Goal: Task Accomplishment & Management: Complete application form

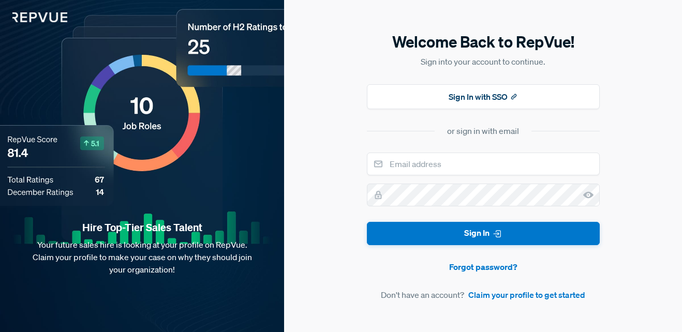
type input "[EMAIL_ADDRESS][DOMAIN_NAME]"
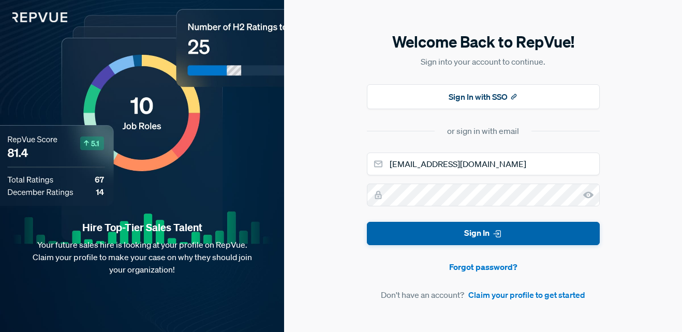
click at [430, 224] on button "Sign In" at bounding box center [483, 233] width 233 height 23
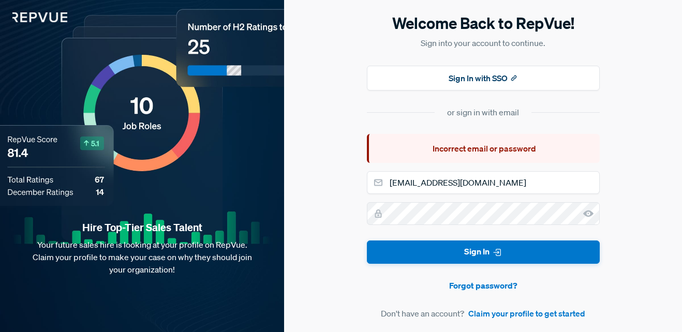
click at [585, 217] on icon at bounding box center [589, 214] width 10 height 10
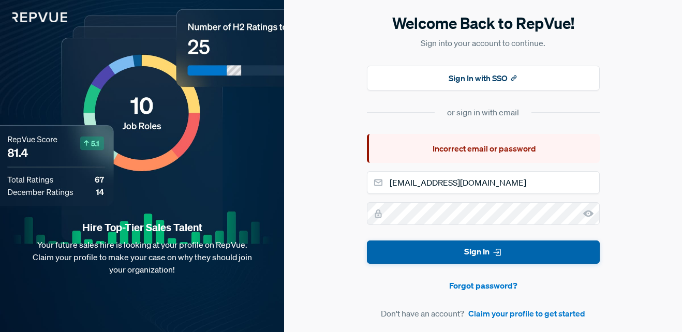
click at [442, 248] on button "Sign In" at bounding box center [483, 252] width 233 height 23
click at [467, 244] on button "Sign In" at bounding box center [483, 252] width 233 height 23
click at [450, 248] on button "Sign In" at bounding box center [483, 252] width 233 height 23
click at [449, 264] on button "Sign In" at bounding box center [483, 252] width 233 height 23
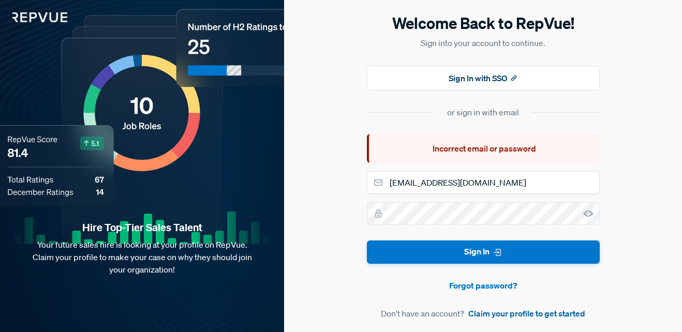
click at [507, 316] on link "Claim your profile to get started" at bounding box center [527, 314] width 117 height 12
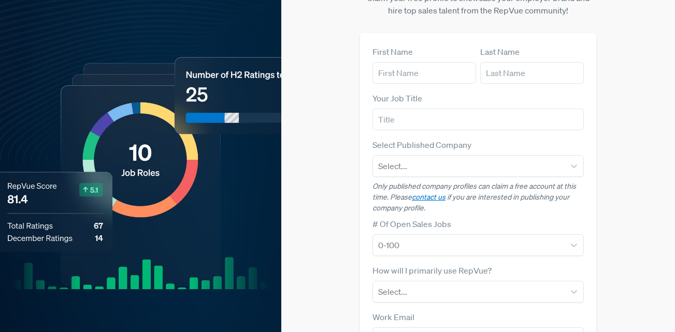
scroll to position [21, 0]
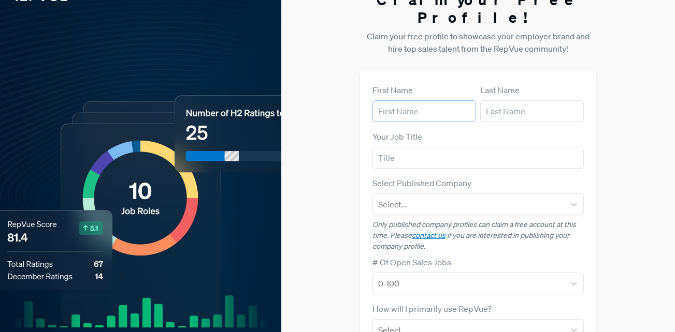
click at [449, 103] on input "text" at bounding box center [424, 111] width 104 height 22
type input "Shakir"
type input "Harris"
type input "Infinity"
type input "[EMAIL_ADDRESS][DOMAIN_NAME]"
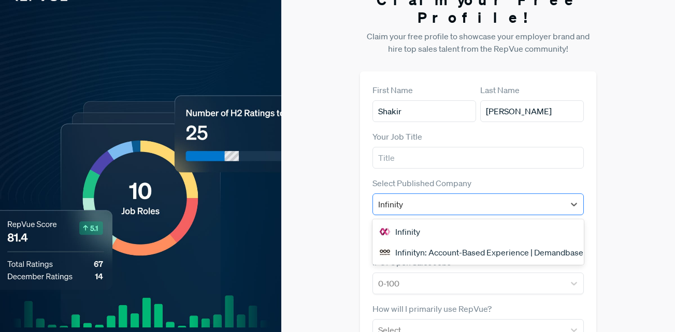
click at [426, 197] on div "Infinity" at bounding box center [468, 204] width 181 height 14
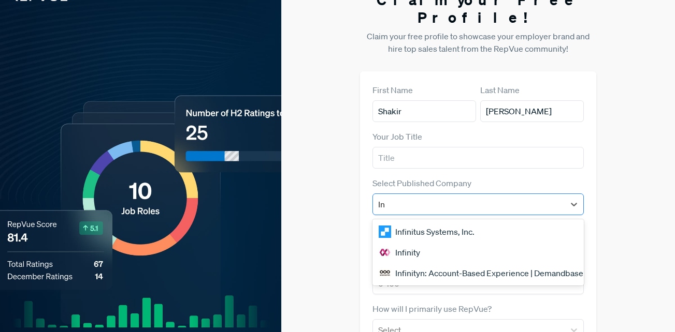
type input "I"
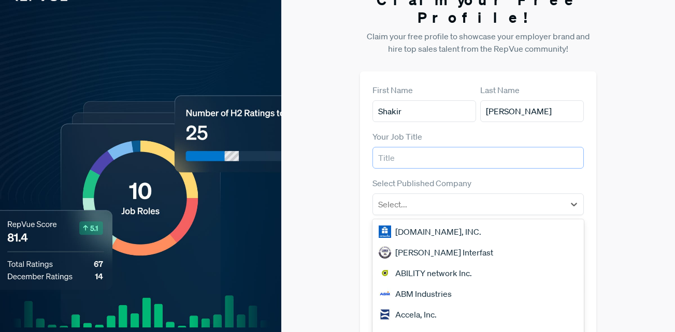
click at [395, 147] on input "text" at bounding box center [477, 158] width 211 height 22
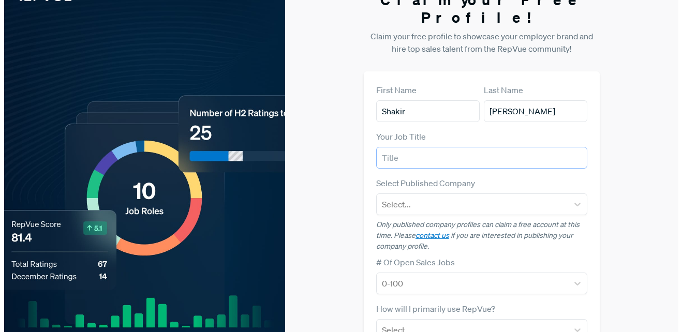
scroll to position [0, 0]
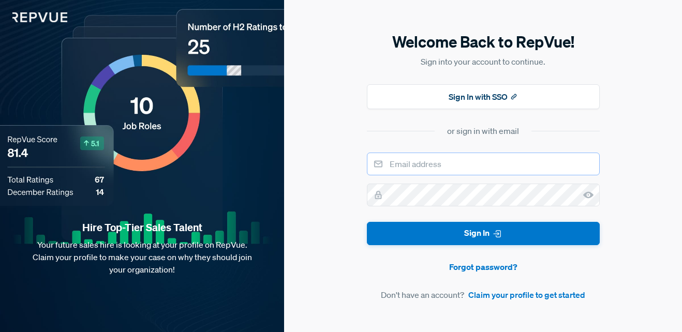
type input "[EMAIL_ADDRESS][DOMAIN_NAME]"
click at [504, 296] on link "Claim your profile to get started" at bounding box center [527, 295] width 117 height 12
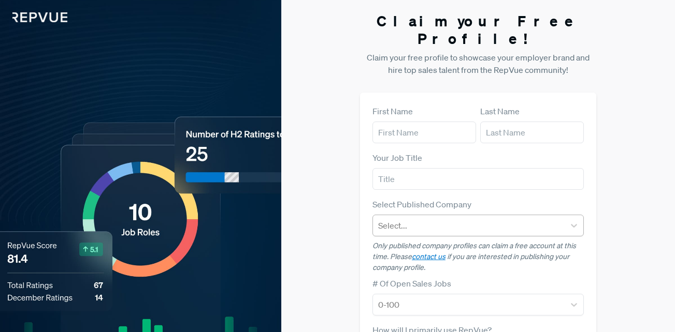
click at [478, 219] on div at bounding box center [468, 226] width 181 height 14
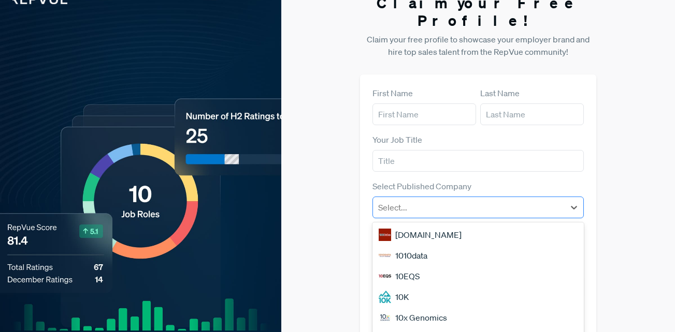
scroll to position [51, 0]
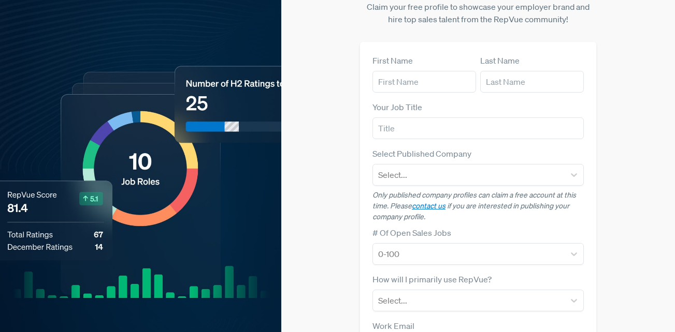
click at [505, 148] on div "Select Published Company Select..." at bounding box center [477, 167] width 211 height 38
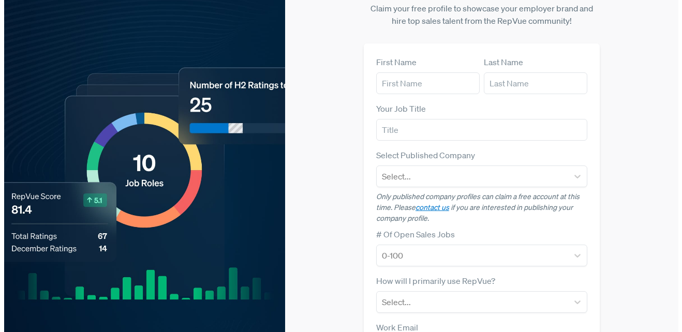
scroll to position [0, 0]
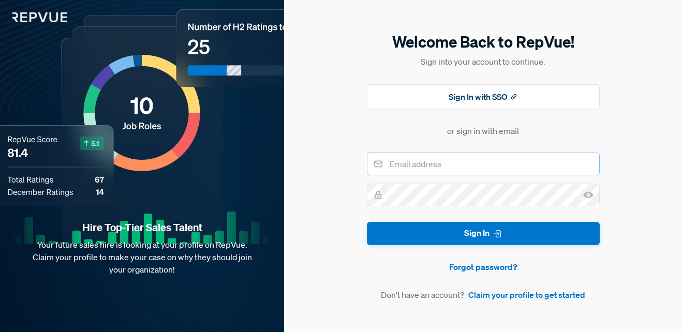
type input "[EMAIL_ADDRESS][DOMAIN_NAME]"
